Goal: Transaction & Acquisition: Purchase product/service

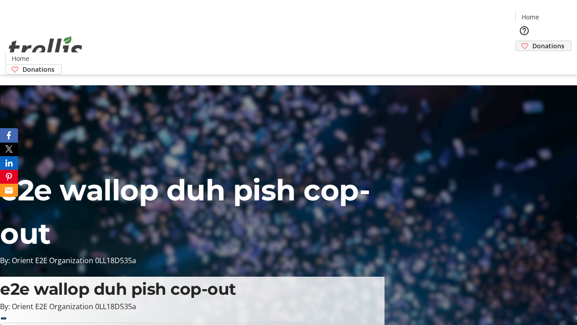
click at [533, 41] on span "Donations" at bounding box center [549, 45] width 32 height 9
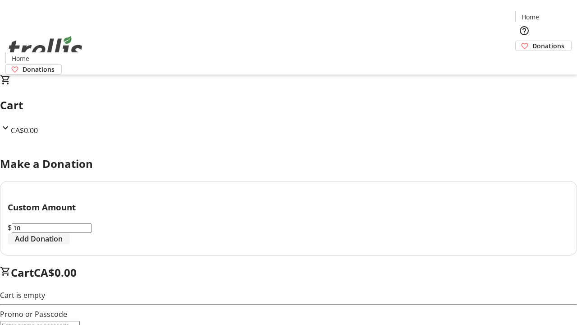
click at [63, 244] on span "Add Donation" at bounding box center [39, 238] width 48 height 11
